Goal: Information Seeking & Learning: Check status

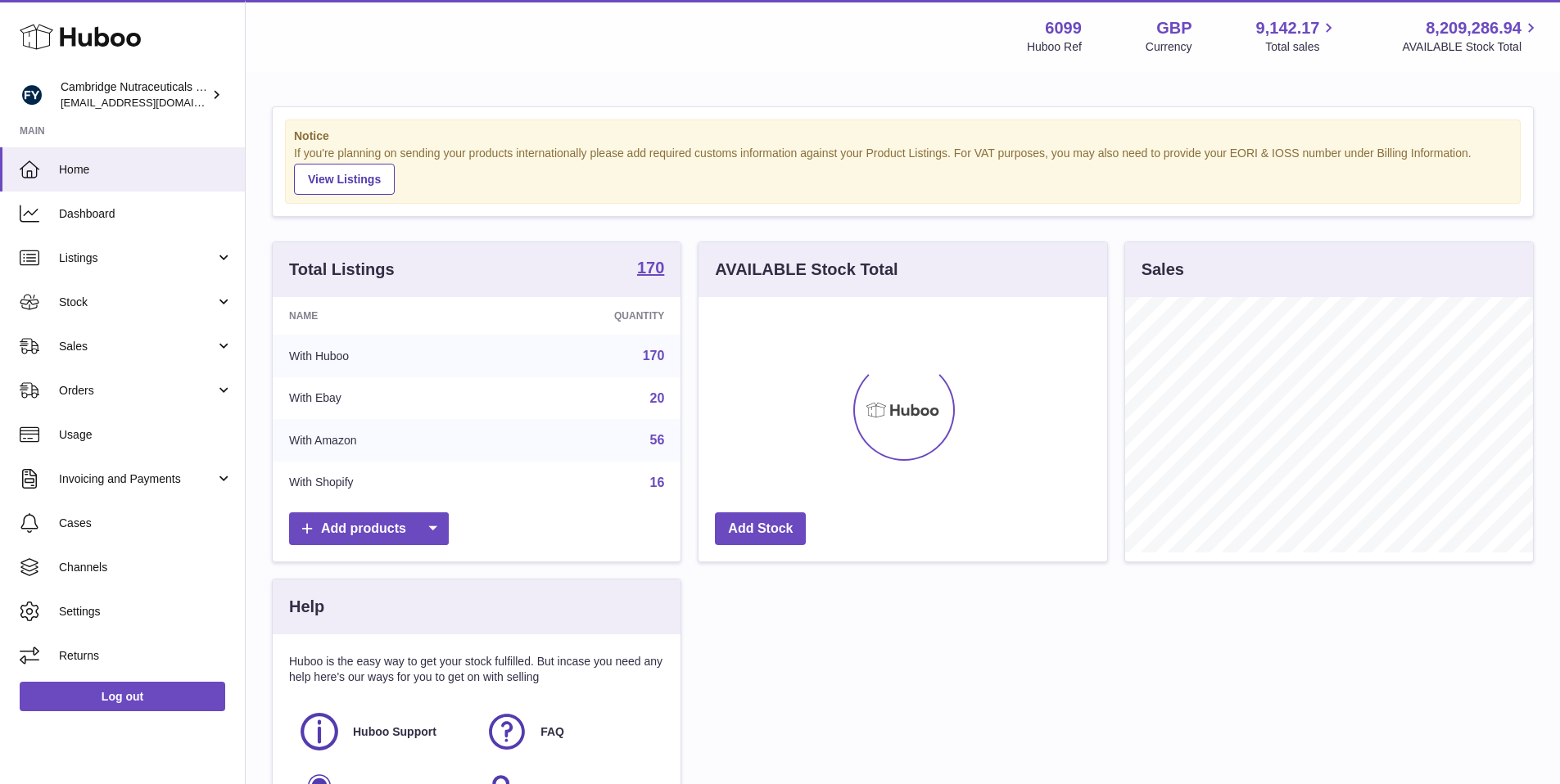
scroll to position [256, 409]
click at [121, 316] on link "Stock" at bounding box center [122, 301] width 245 height 44
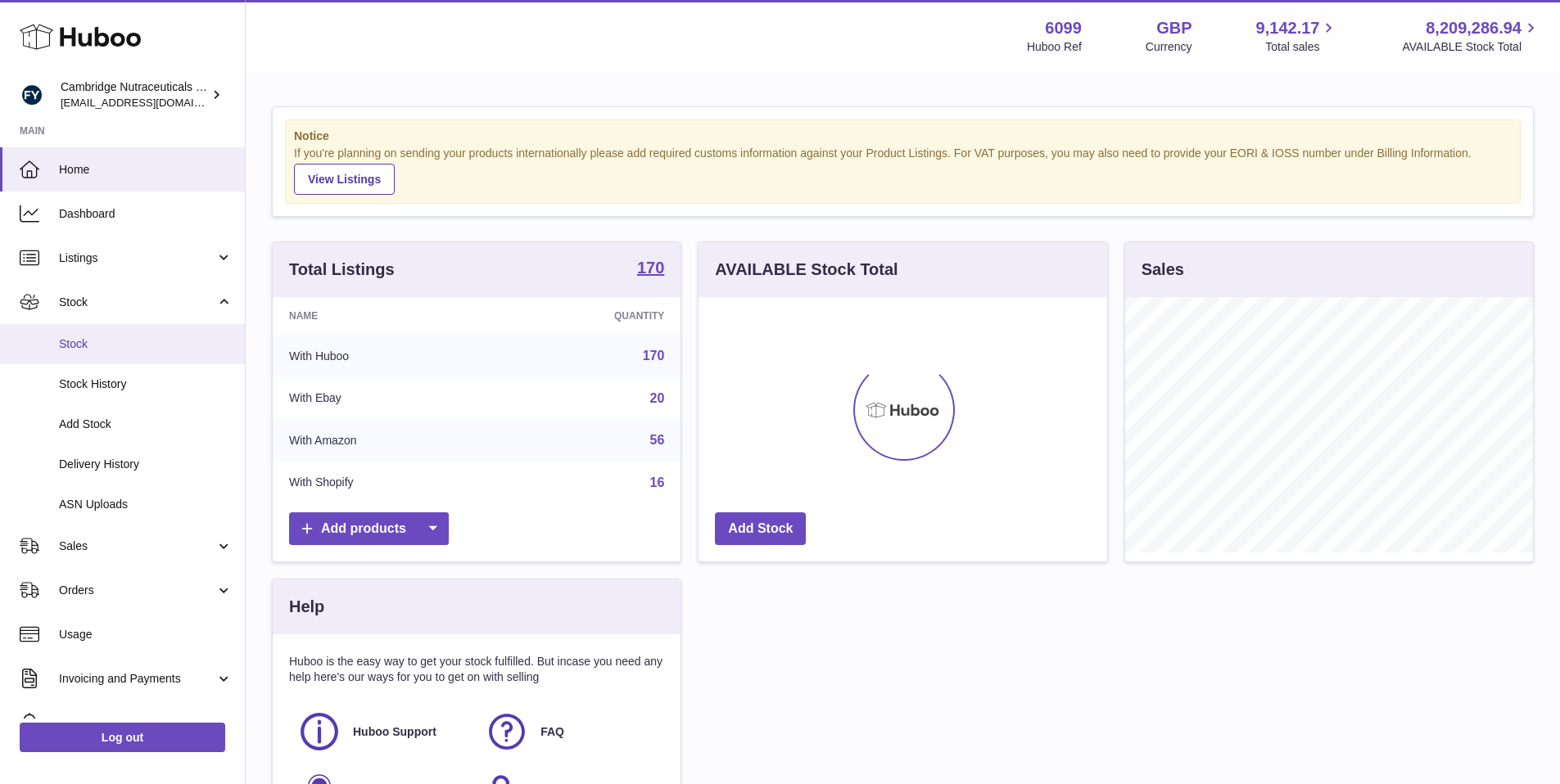
click at [118, 336] on span "Stock" at bounding box center [146, 343] width 174 height 16
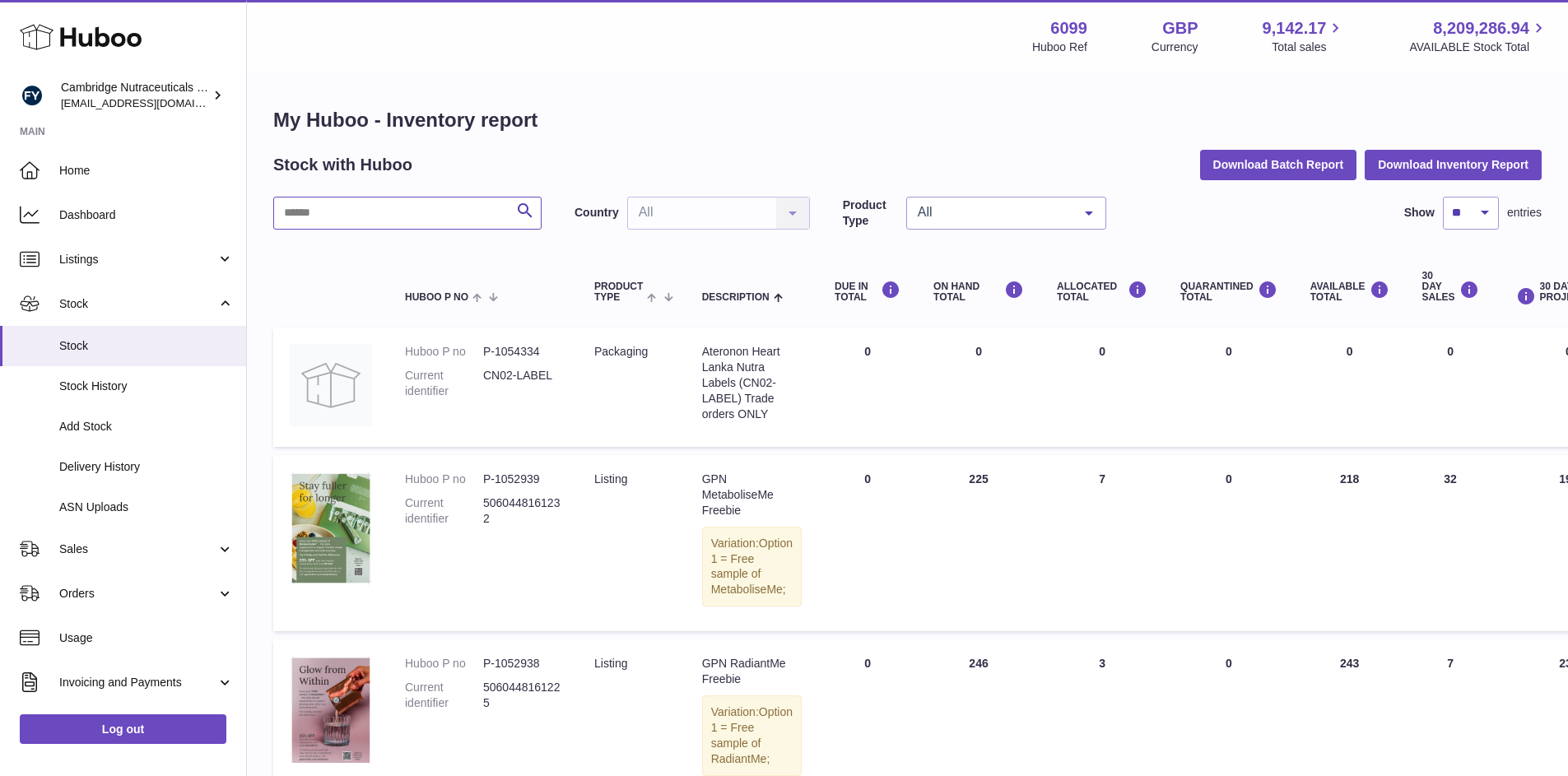
click at [466, 207] on input "text" at bounding box center [407, 213] width 268 height 33
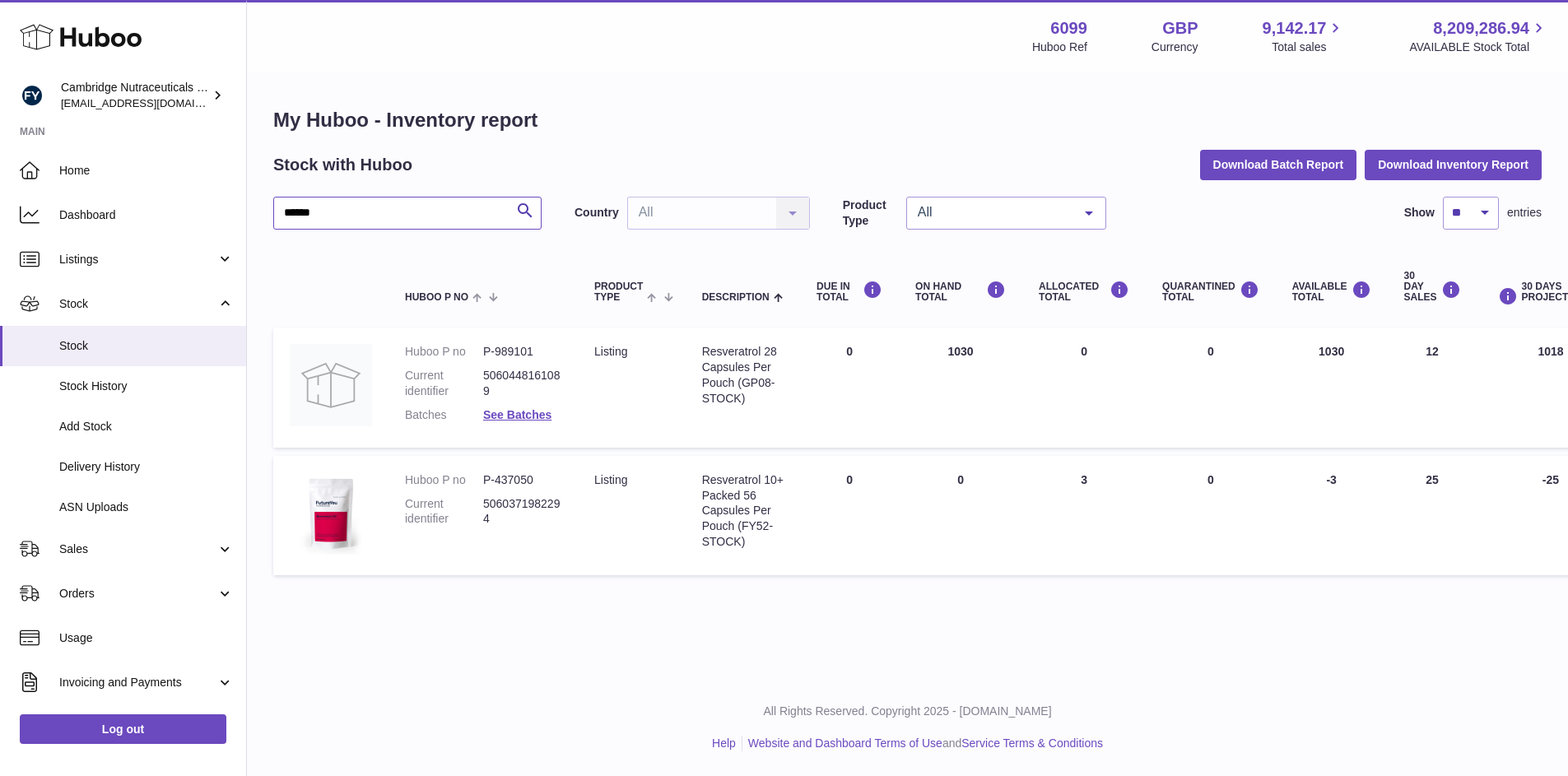
drag, startPoint x: 401, startPoint y: 217, endPoint x: 99, endPoint y: 121, distance: 316.9
click at [71, 124] on div "Huboo Cambridge Nutraceuticals Ltd [EMAIL_ADDRESS][DOMAIN_NAME] Main Home Dashb…" at bounding box center [784, 388] width 1568 height 776
type input "****"
click at [517, 540] on link "See Batches" at bounding box center [517, 542] width 69 height 13
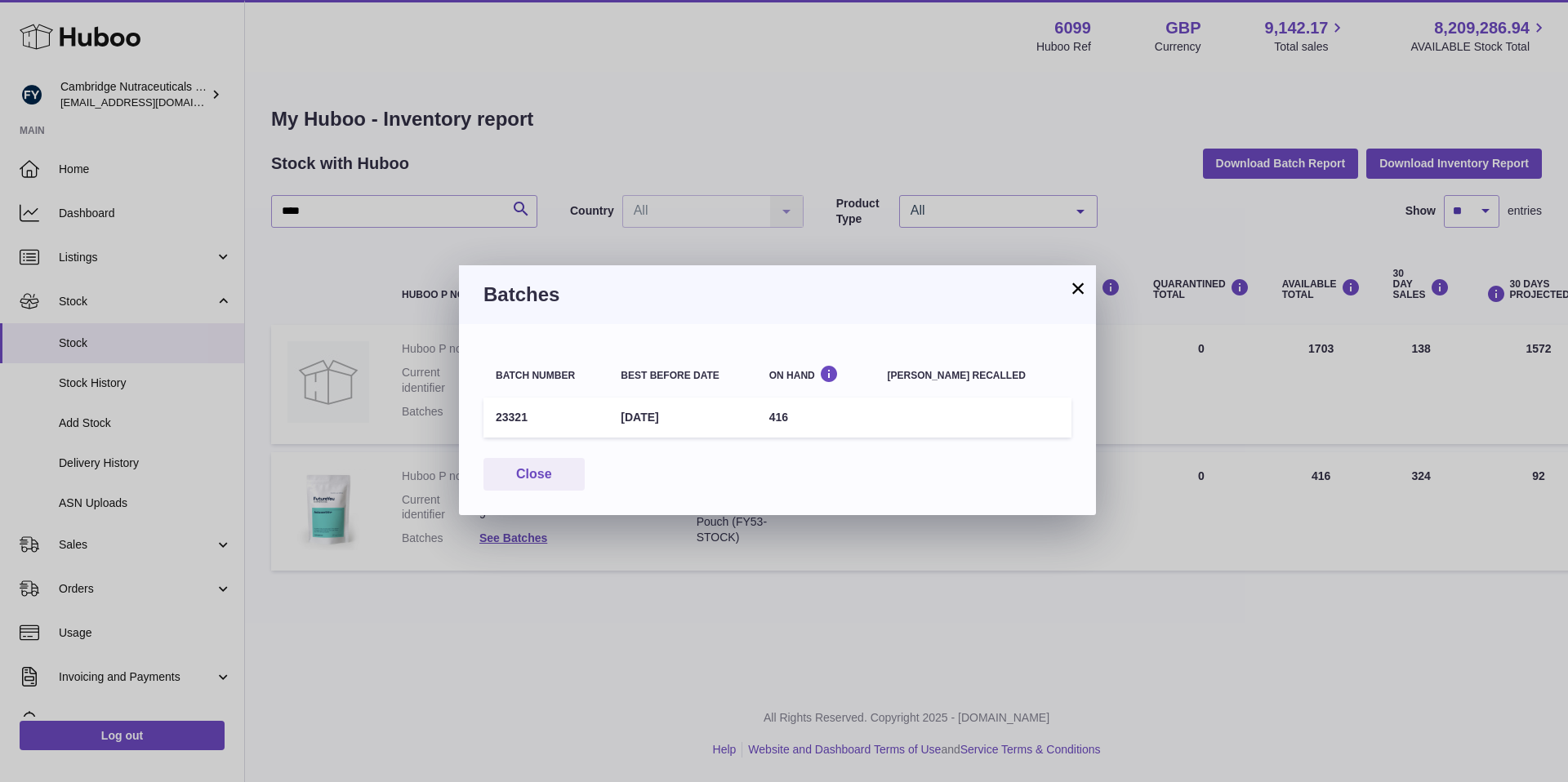
click at [1083, 291] on button "×" at bounding box center [1077, 288] width 20 height 20
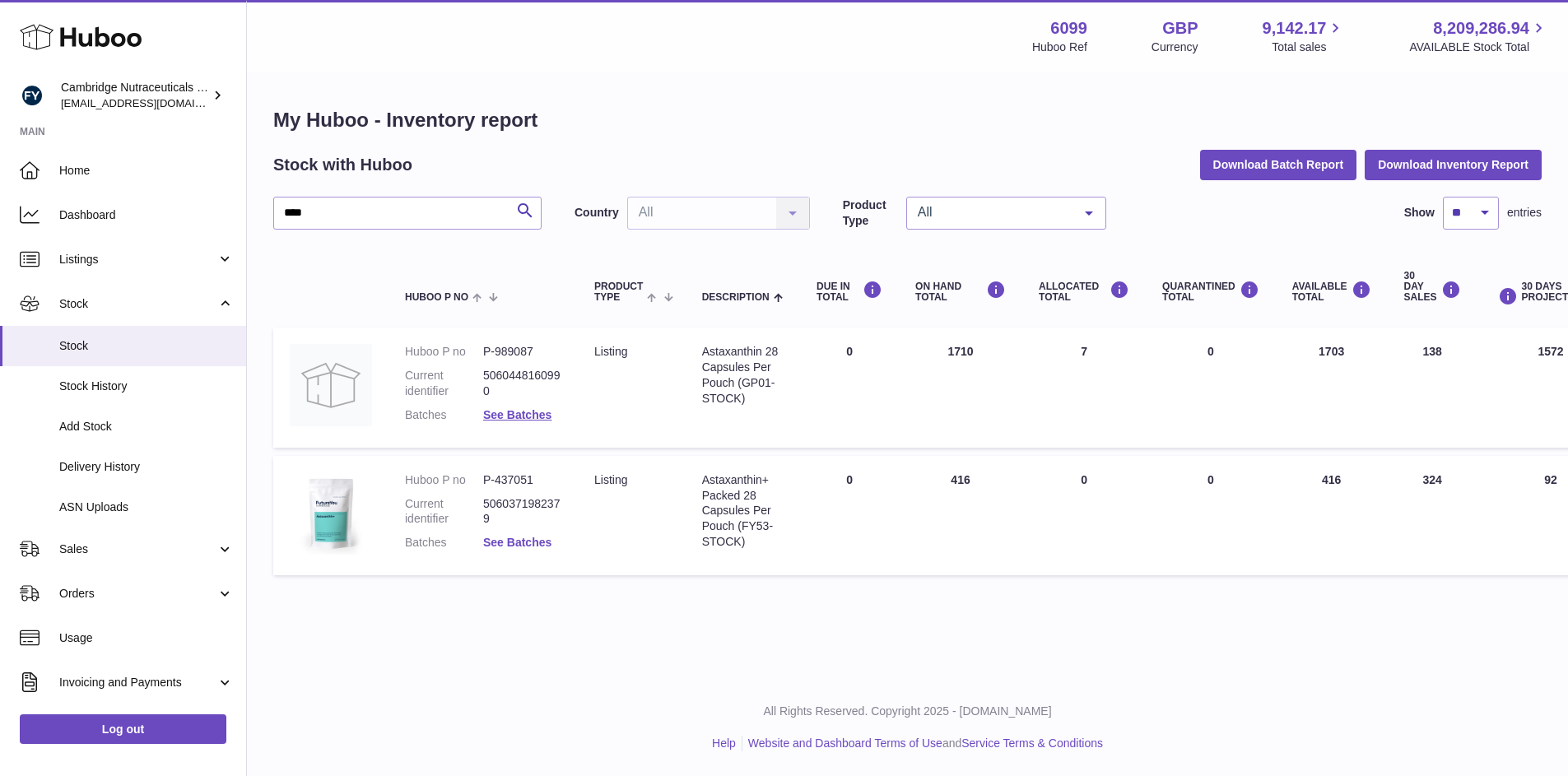
click at [510, 540] on link "See Batches" at bounding box center [517, 542] width 69 height 13
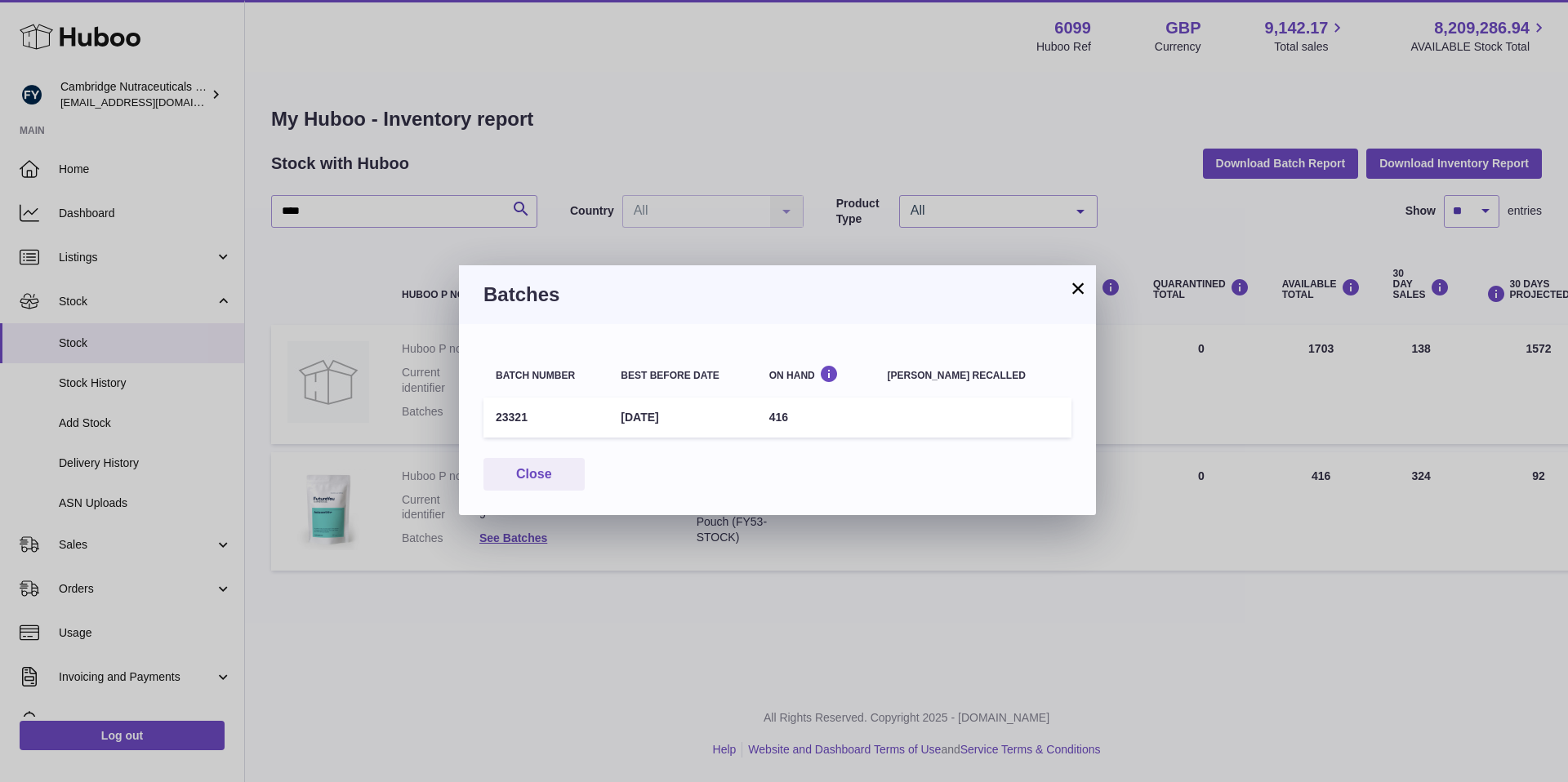
drag, startPoint x: 743, startPoint y: 411, endPoint x: 191, endPoint y: 416, distance: 552.0
click at [513, 415] on tr "23321 [DATE] 416" at bounding box center [777, 417] width 588 height 40
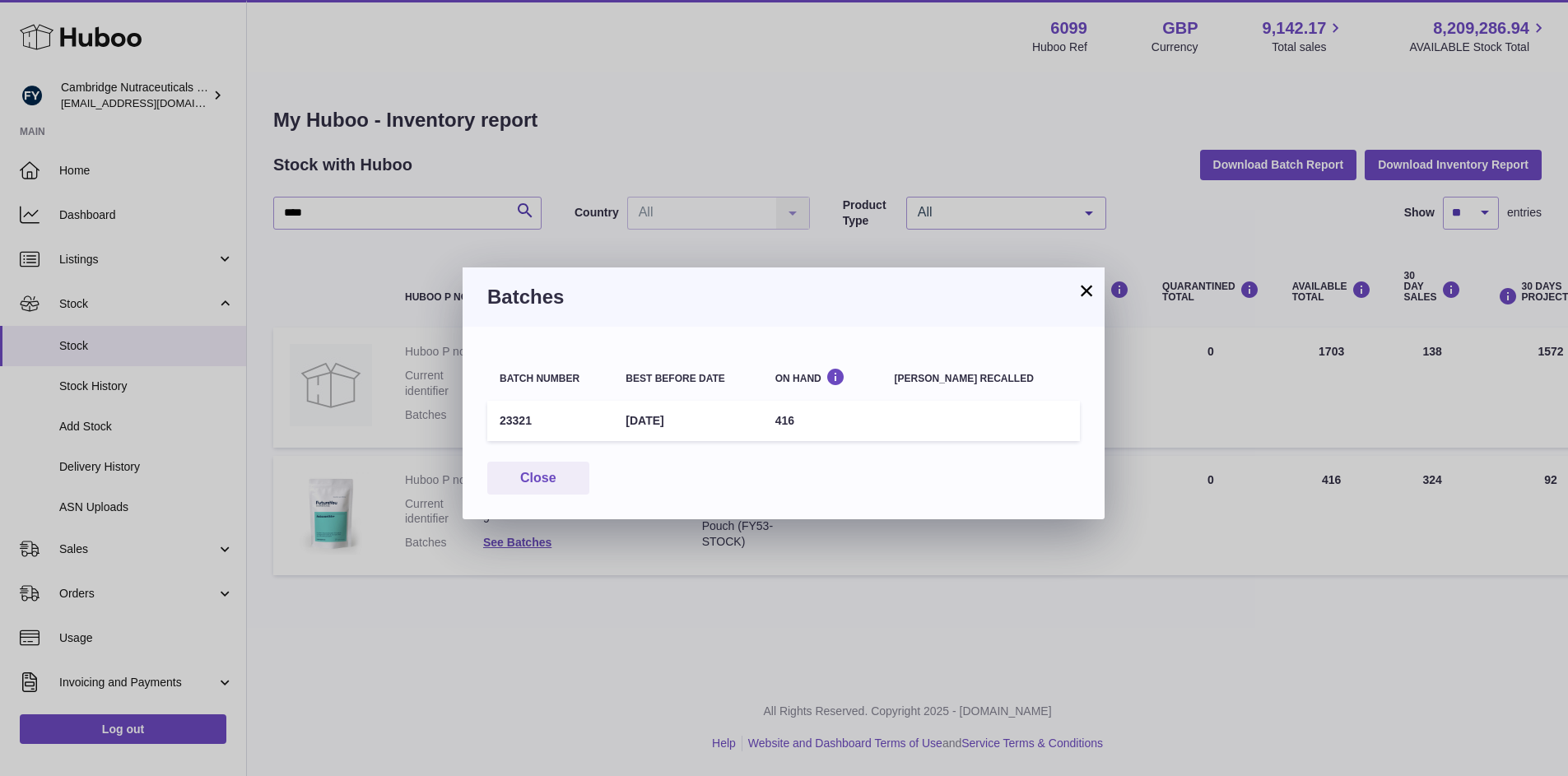
drag, startPoint x: 162, startPoint y: 416, endPoint x: 252, endPoint y: 417, distance: 90.0
click at [169, 415] on div "× Batches Batch number Best before date On Hand [PERSON_NAME] recalled 23321 [D…" at bounding box center [784, 388] width 1568 height 776
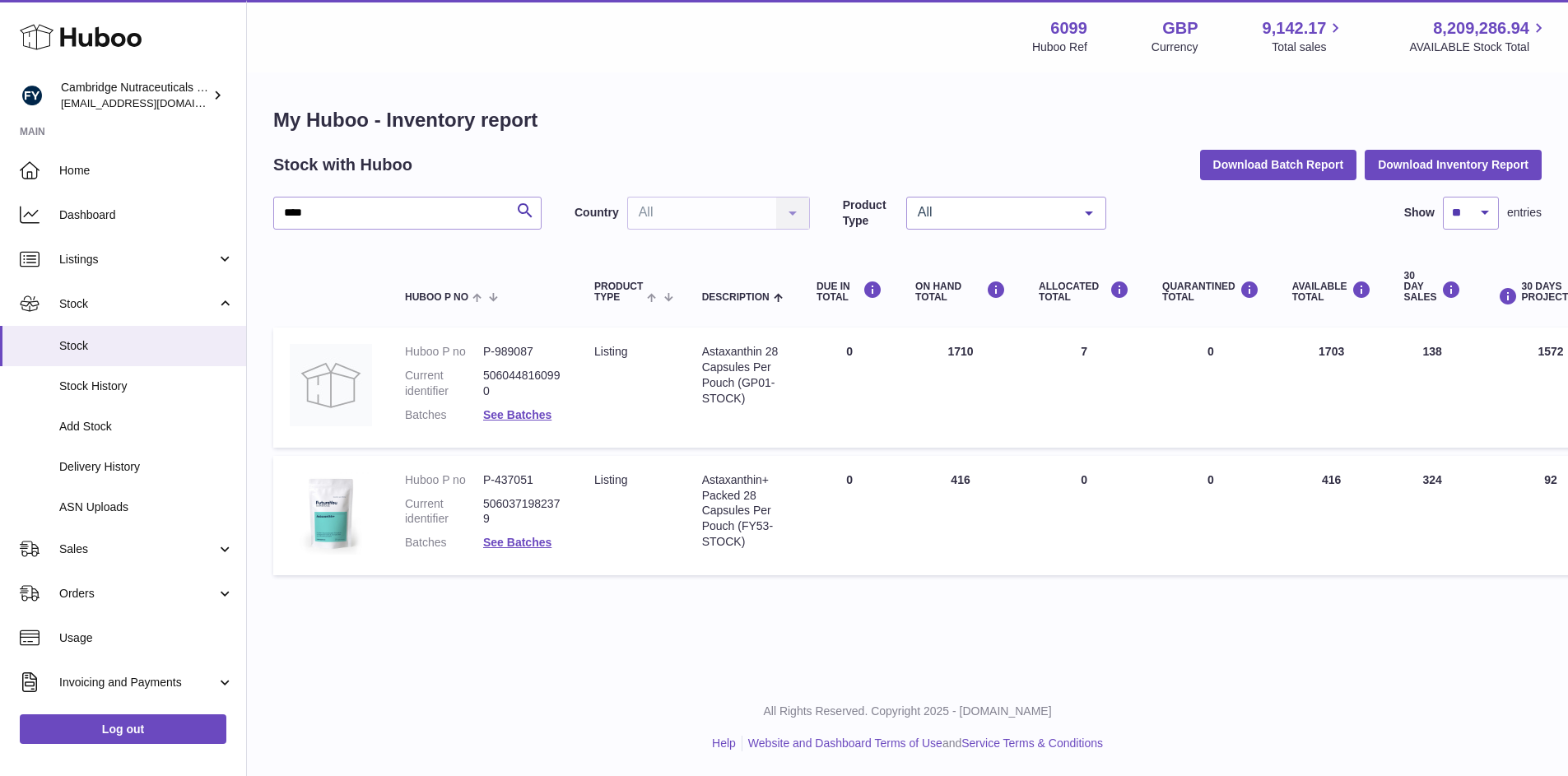
click at [799, 592] on div "My Huboo - Inventory report Stock with Huboo Download Batch Report Download Inv…" at bounding box center [907, 345] width 1321 height 542
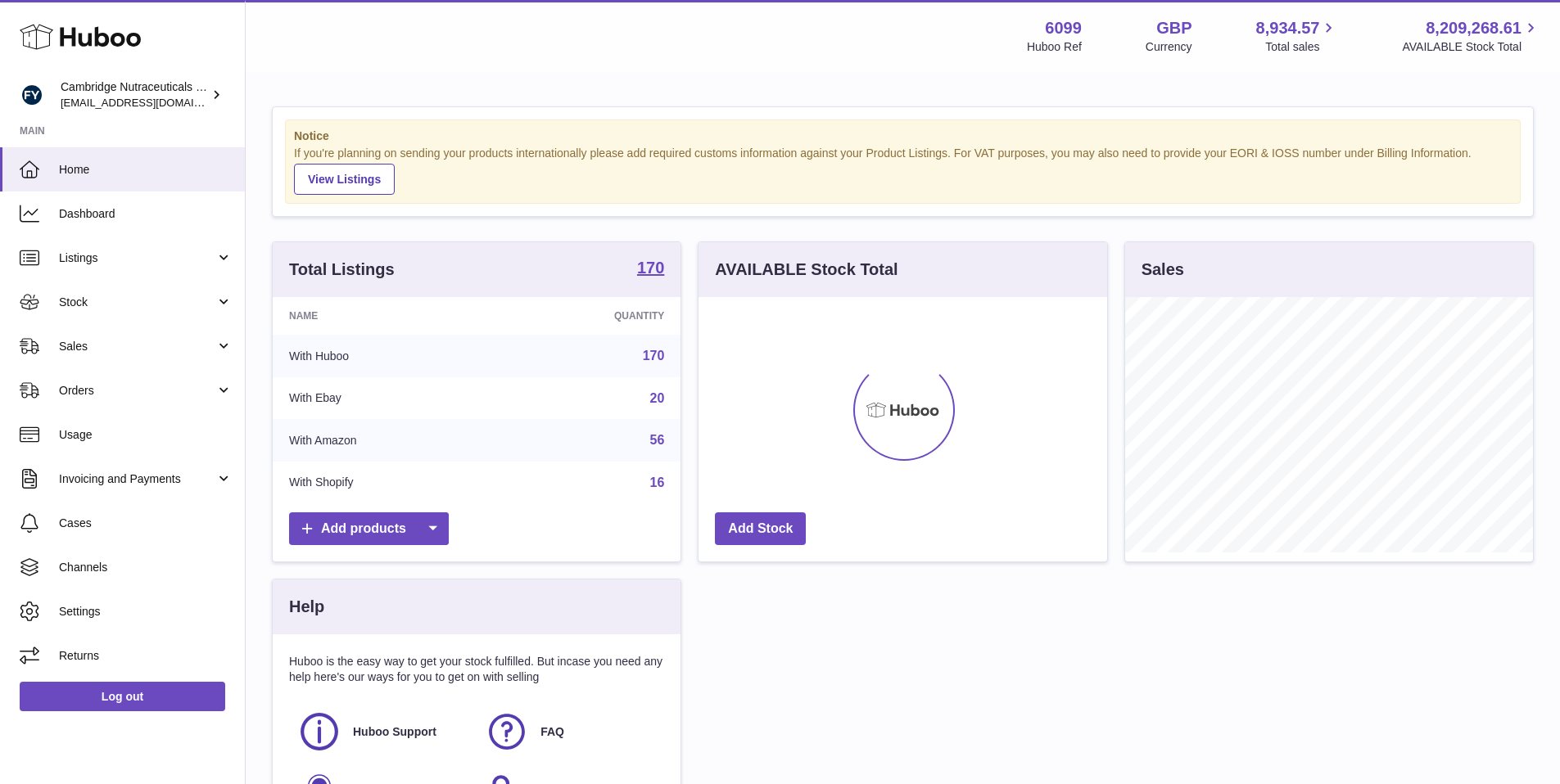
scroll to position [256, 409]
click at [121, 695] on link "Log out" at bounding box center [122, 697] width 205 height 30
